Goal: Check status: Check status

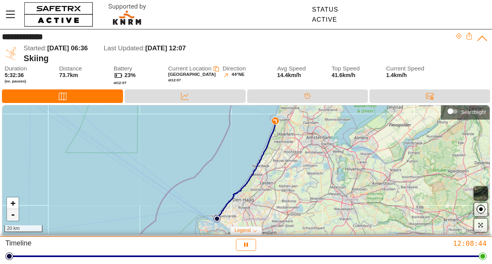
click at [15, 217] on link "-" at bounding box center [13, 215] width 12 height 12
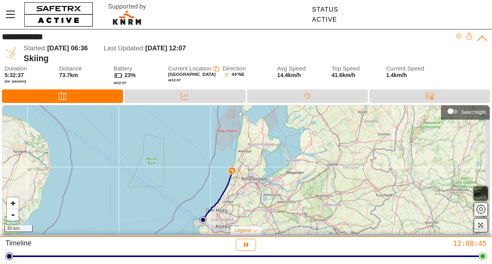
drag, startPoint x: 299, startPoint y: 150, endPoint x: 270, endPoint y: 175, distance: 38.7
click at [270, 175] on div "+ - 30 km" at bounding box center [245, 169] width 487 height 129
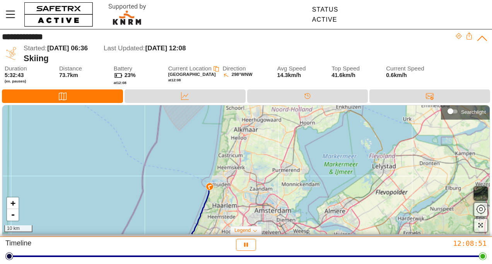
drag, startPoint x: 228, startPoint y: 179, endPoint x: 258, endPoint y: 173, distance: 29.9
click at [258, 173] on div "+ - 10 km" at bounding box center [245, 169] width 487 height 129
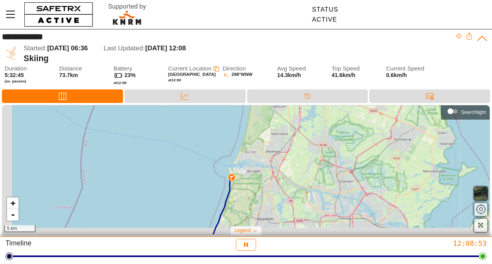
drag, startPoint x: 236, startPoint y: 186, endPoint x: 251, endPoint y: 177, distance: 17.8
click at [251, 177] on div "+ - 5 km" at bounding box center [245, 169] width 487 height 129
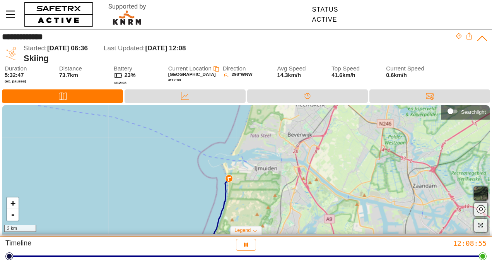
drag, startPoint x: 227, startPoint y: 173, endPoint x: 250, endPoint y: 174, distance: 23.6
click at [250, 174] on div "+ - 3 km" at bounding box center [245, 169] width 487 height 129
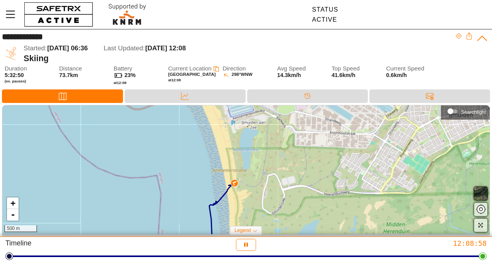
drag, startPoint x: 231, startPoint y: 178, endPoint x: 248, endPoint y: 174, distance: 17.2
click at [246, 168] on div "+ - 500 m" at bounding box center [245, 169] width 487 height 129
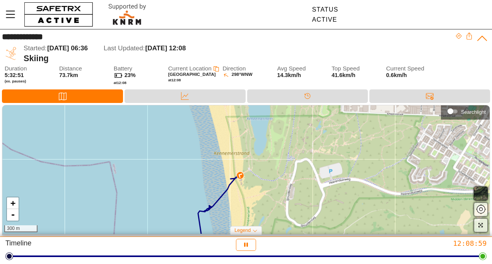
click at [261, 170] on div "+ - 300 m" at bounding box center [245, 169] width 487 height 129
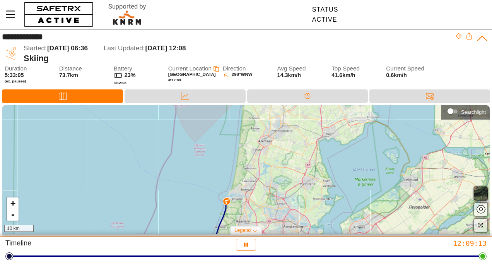
drag, startPoint x: 259, startPoint y: 126, endPoint x: 257, endPoint y: 155, distance: 28.4
click at [257, 155] on div "+ - 10 km" at bounding box center [245, 169] width 487 height 129
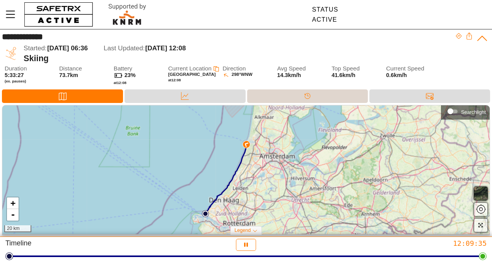
drag, startPoint x: 271, startPoint y: 128, endPoint x: 274, endPoint y: 100, distance: 28.4
click at [274, 100] on div "**********" at bounding box center [246, 133] width 492 height 208
